Goal: Navigation & Orientation: Find specific page/section

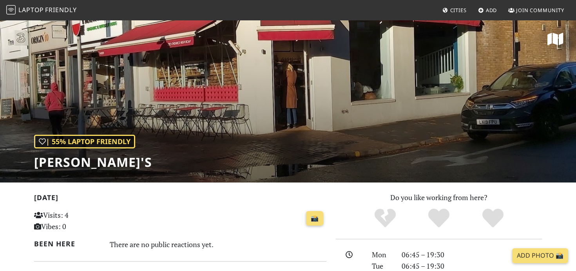
click at [44, 7] on span "Laptop Friendly" at bounding box center [41, 9] width 71 height 9
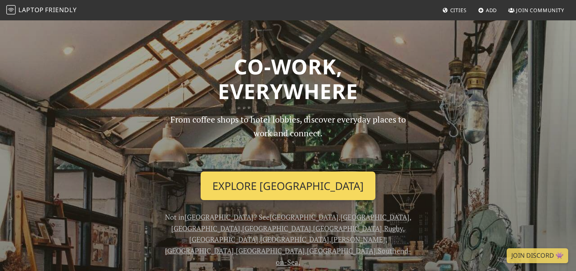
click at [304, 186] on link "Explore London" at bounding box center [288, 186] width 175 height 29
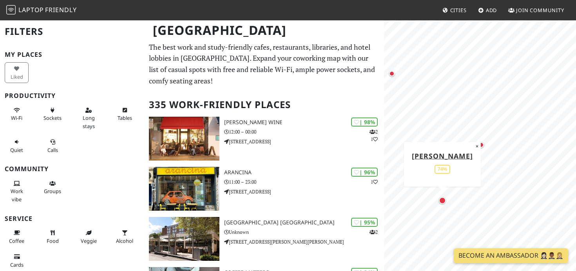
click at [443, 200] on div "Map marker" at bounding box center [442, 200] width 7 height 7
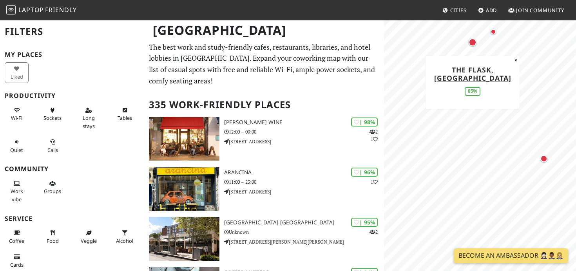
click at [474, 43] on div "Map marker" at bounding box center [473, 42] width 8 height 8
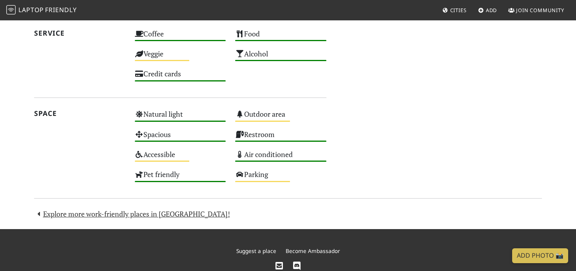
scroll to position [530, 0]
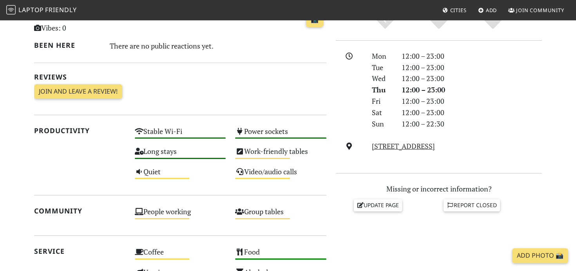
scroll to position [87, 0]
